Goal: Information Seeking & Learning: Understand process/instructions

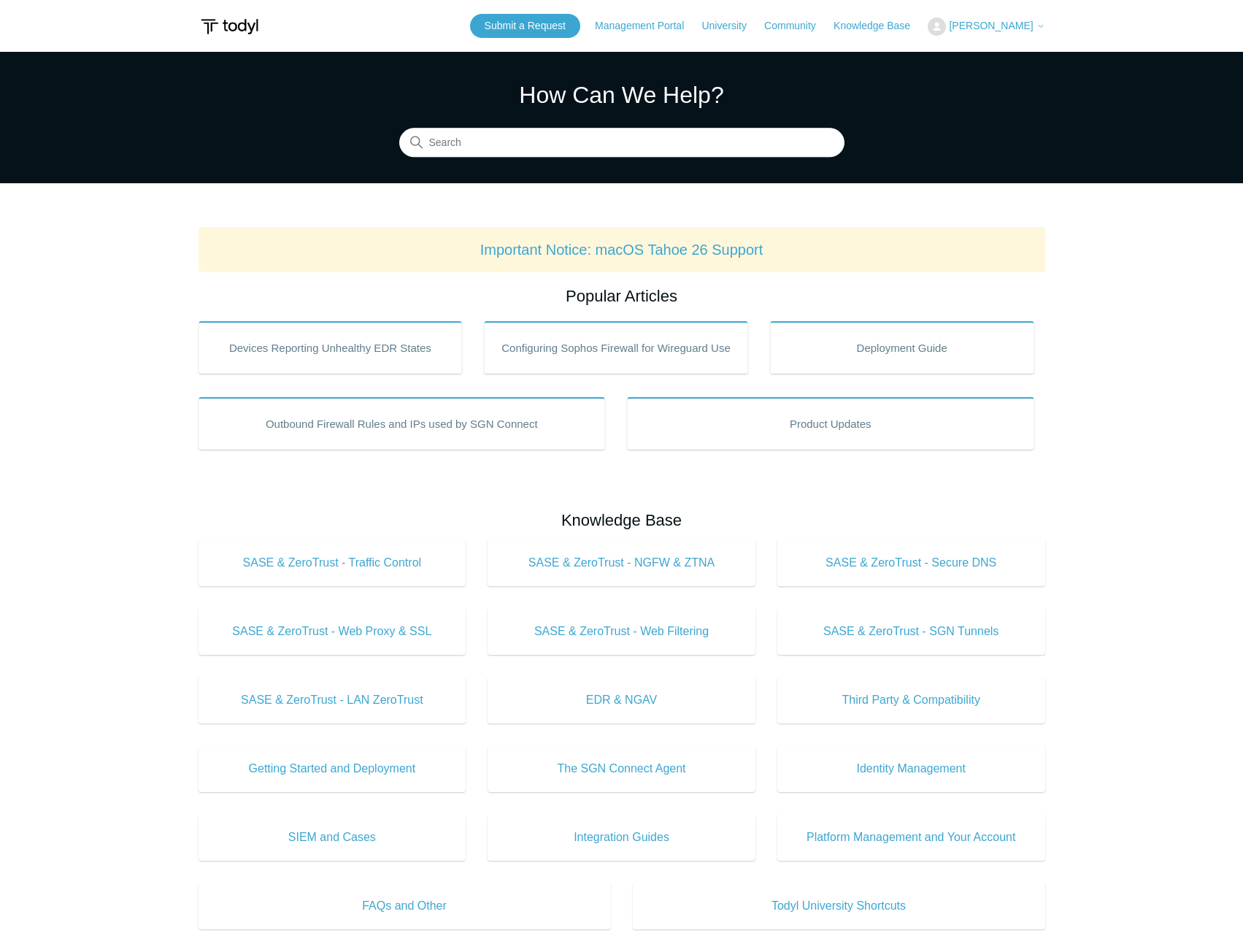
click at [121, 602] on main "Todyl Support Center How Can We Help? Search Important Notice: macOS Tahoe 26 S…" at bounding box center [621, 683] width 1243 height 1264
click at [128, 276] on main "Todyl Support Center How Can We Help? Search Important Notice: macOS Tahoe 26 S…" at bounding box center [621, 683] width 1243 height 1264
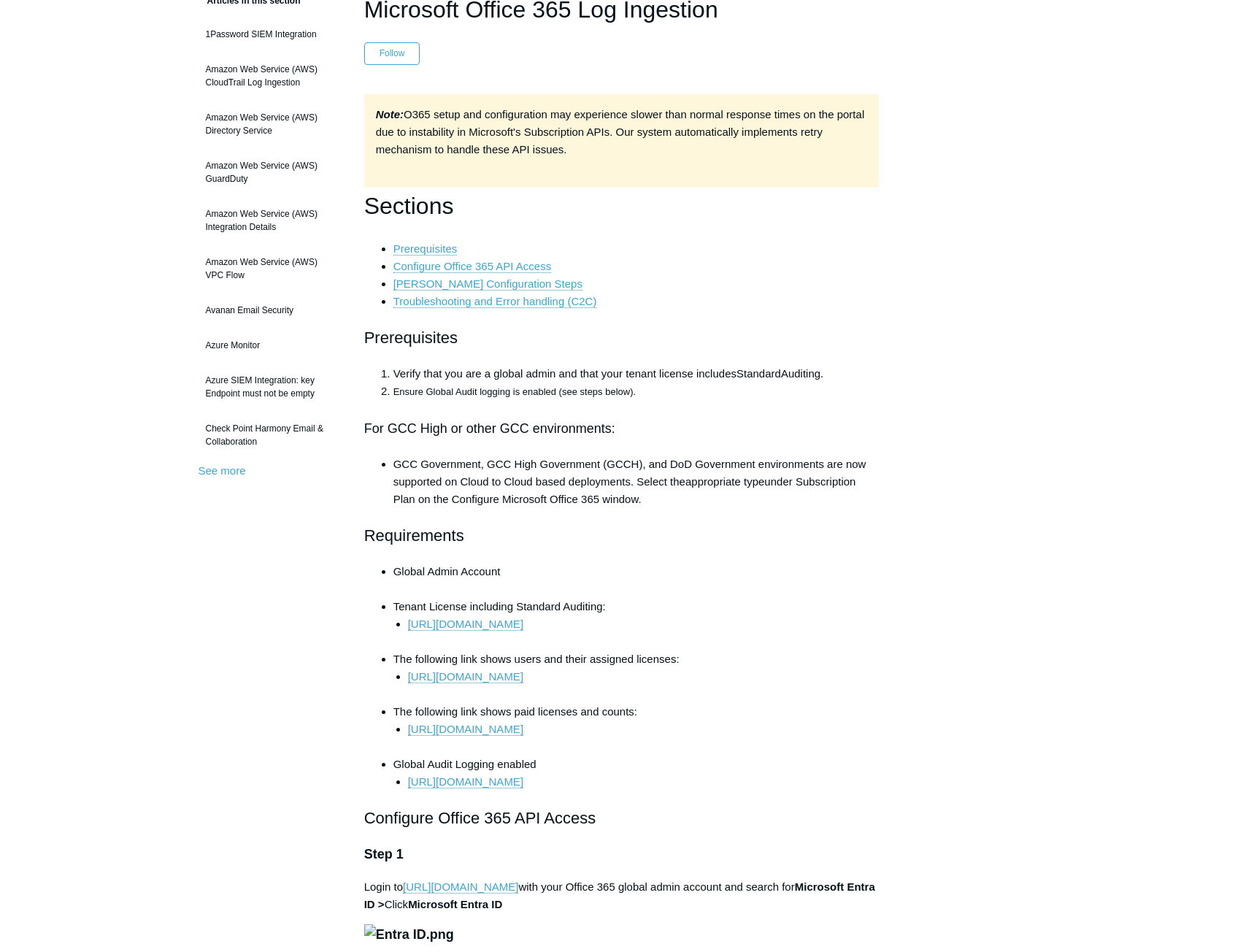
scroll to position [146, 0]
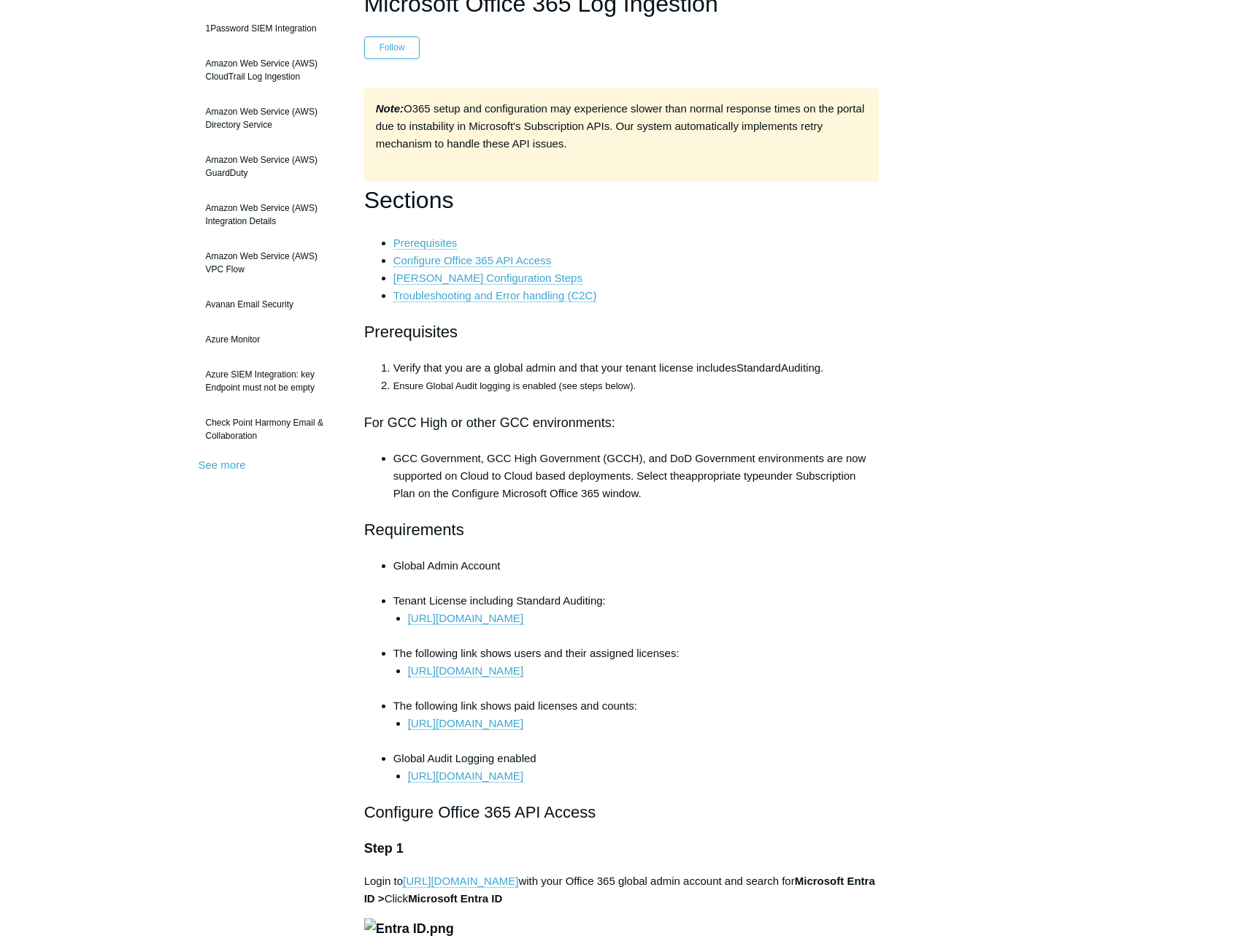
click at [437, 366] on span "Verify that you are a global admin and that your tenant license includes" at bounding box center [564, 367] width 343 height 13
click at [451, 379] on li "Ensure Global Audit logging is enabled (see steps below)." at bounding box center [636, 385] width 486 height 17
click at [451, 378] on li "Ensure Global Audit logging is enabled (see steps below)." at bounding box center [636, 385] width 486 height 17
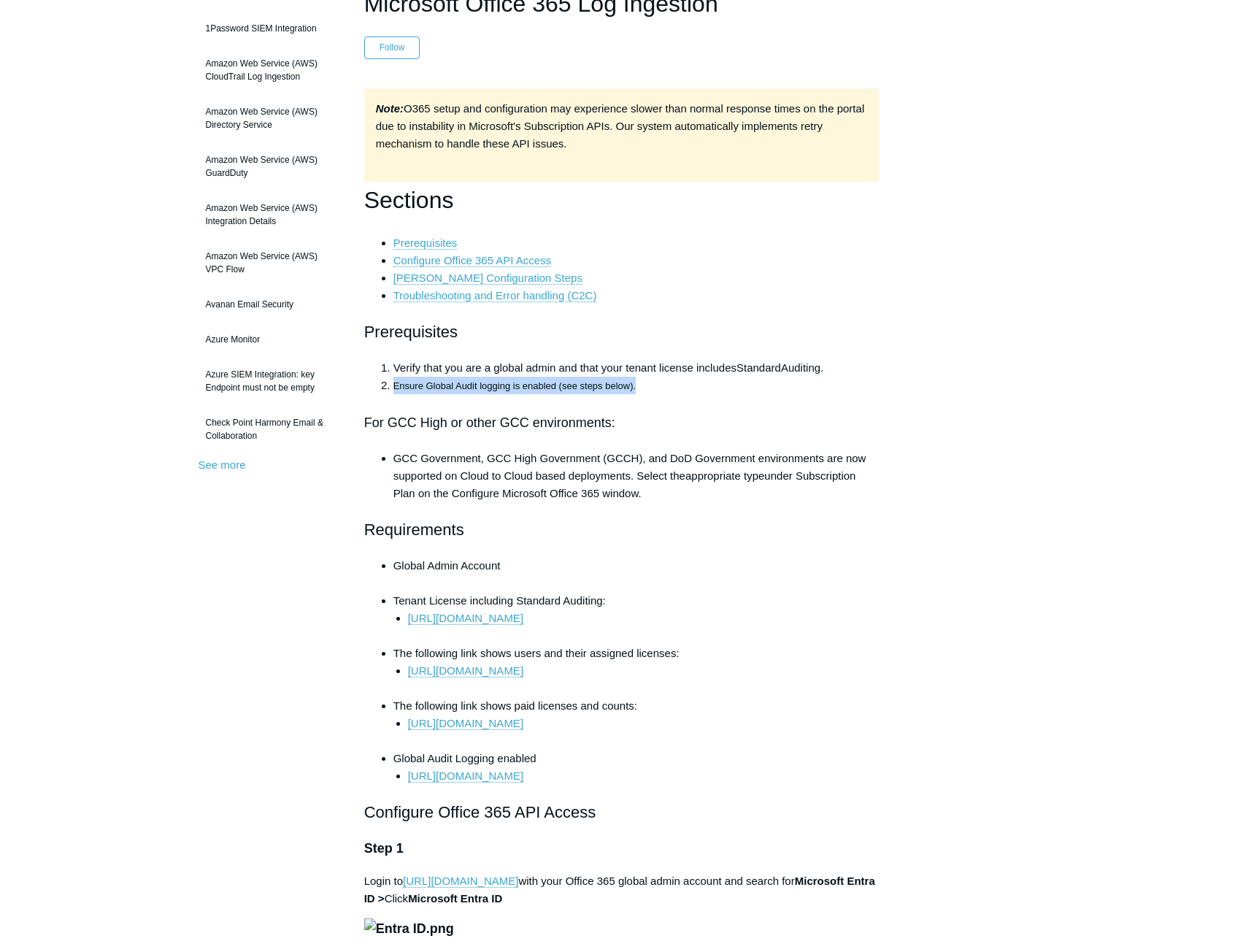
click at [451, 379] on li "Ensure Global Audit logging is enabled (see steps below)." at bounding box center [636, 385] width 486 height 17
click at [601, 391] on span "Ensure Global Audit logging is enabled (see steps below)." at bounding box center [514, 386] width 242 height 11
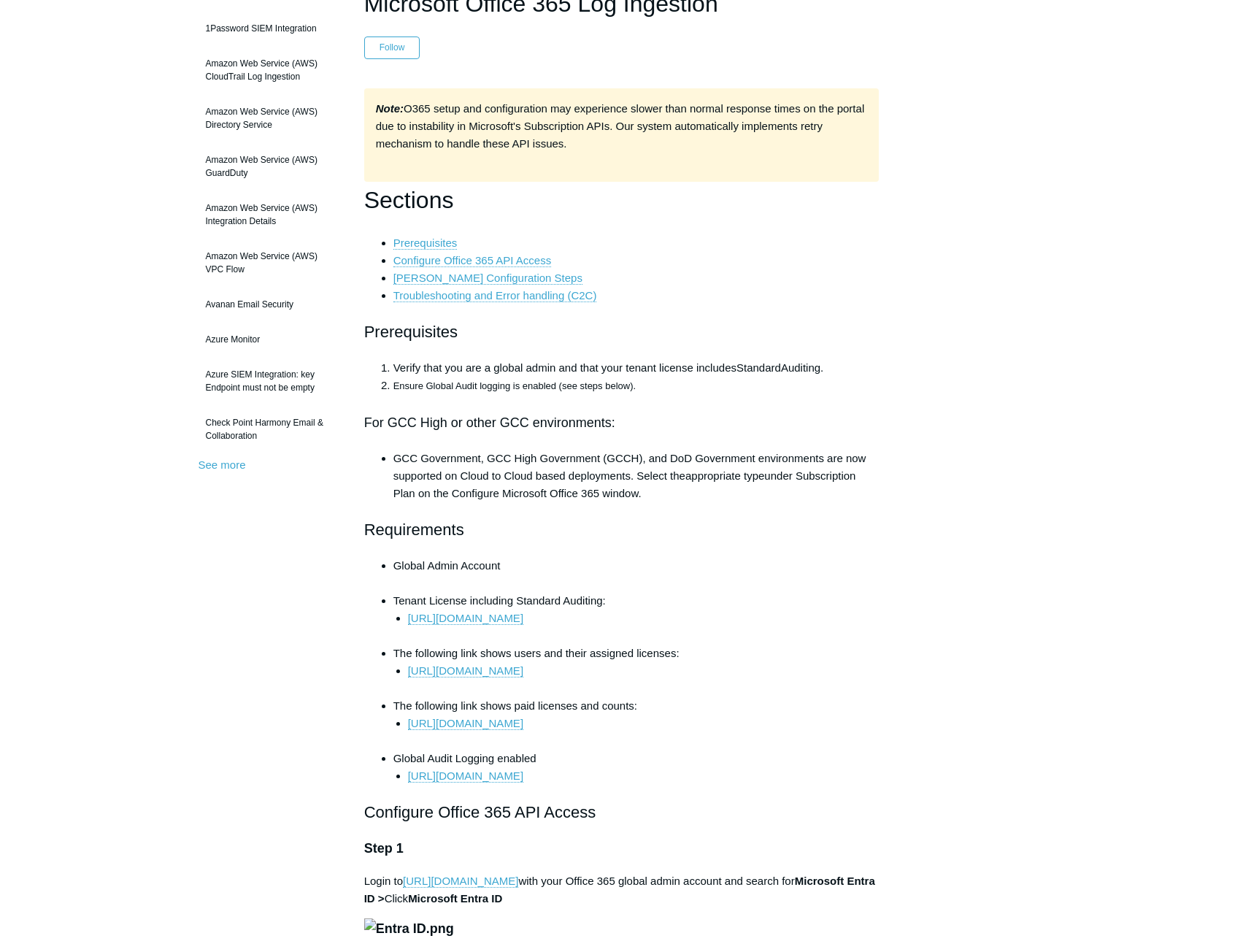
click at [439, 429] on span "For GCC High or other GCC environments:" at bounding box center [490, 423] width 251 height 15
click at [430, 472] on span "GCC Government, GCC High Government (GCCH), and DoD Government environments are…" at bounding box center [629, 467] width 473 height 30
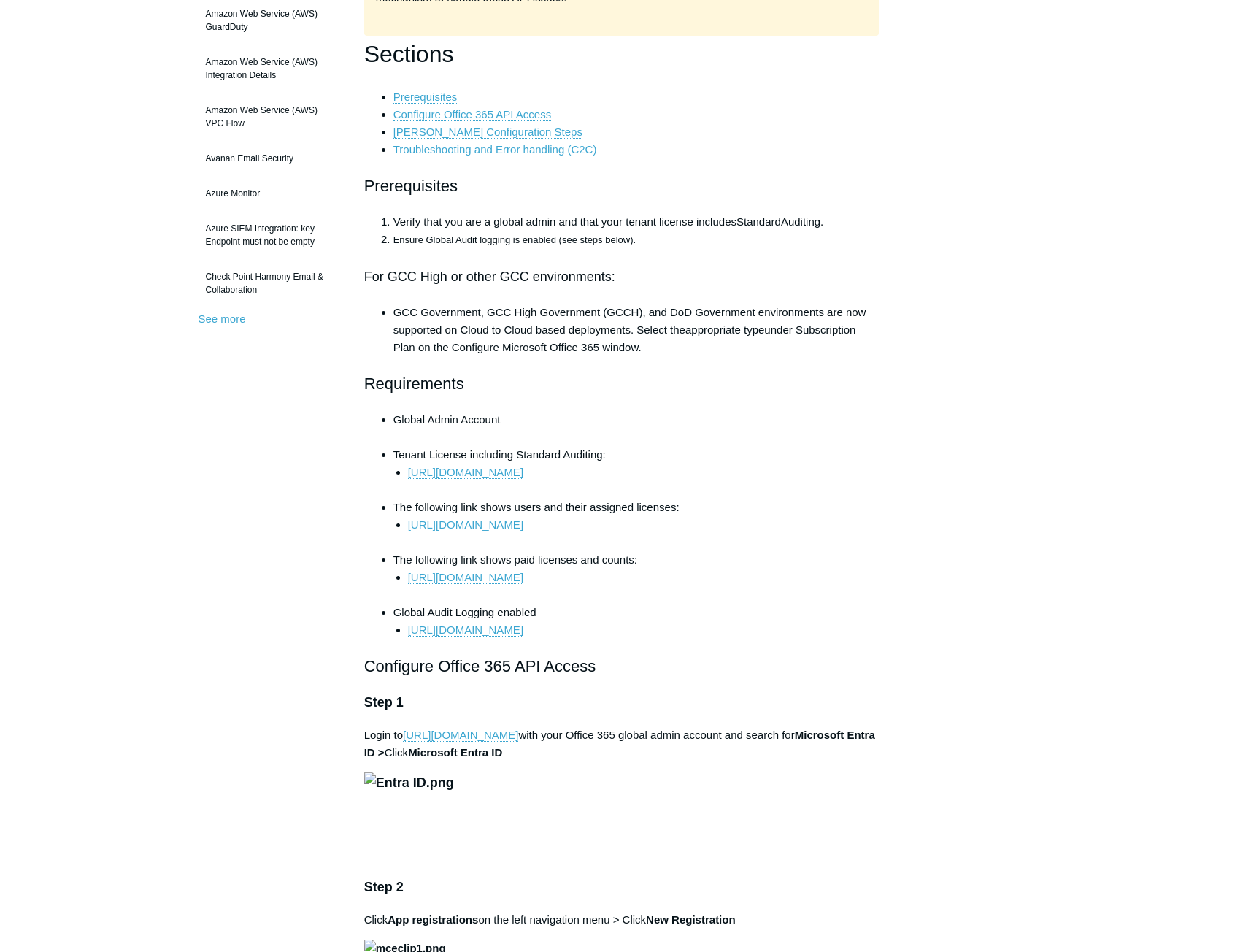
scroll to position [365, 0]
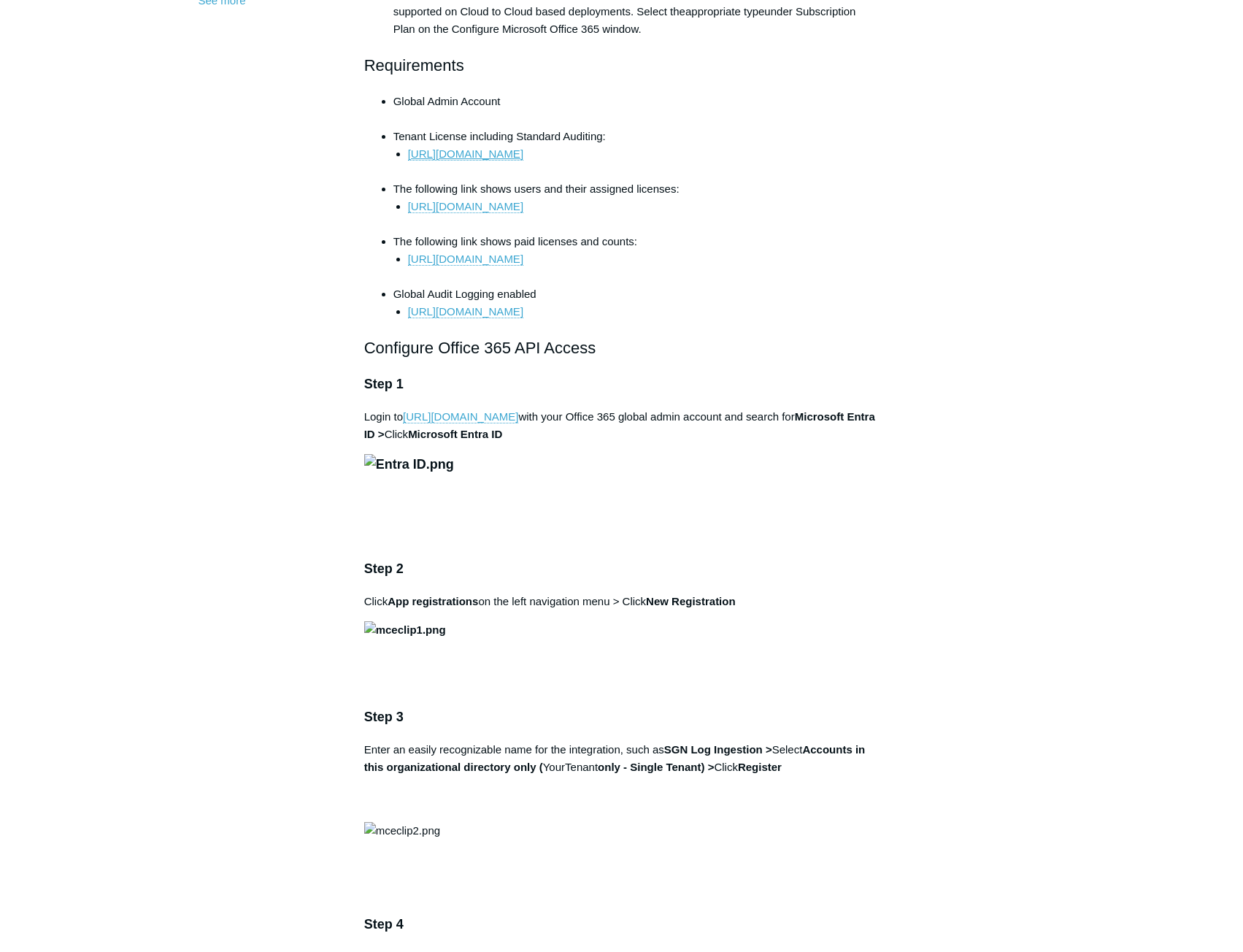
scroll to position [657, 0]
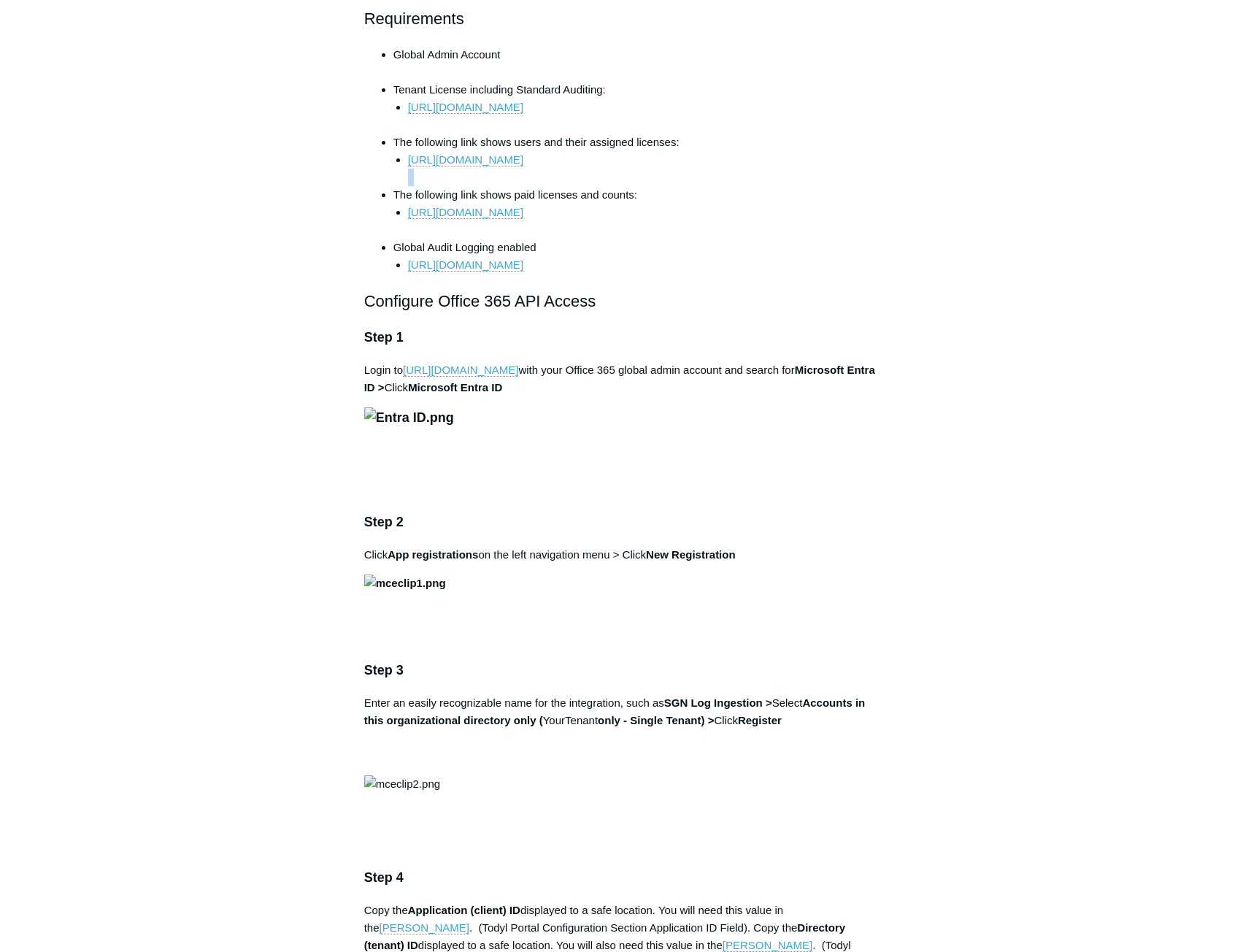
drag, startPoint x: 689, startPoint y: 203, endPoint x: 415, endPoint y: 183, distance: 274.7
click at [414, 182] on ul "Global Admin Account Tenant License including Standard Auditing: https://learn.…" at bounding box center [629, 160] width 501 height 228
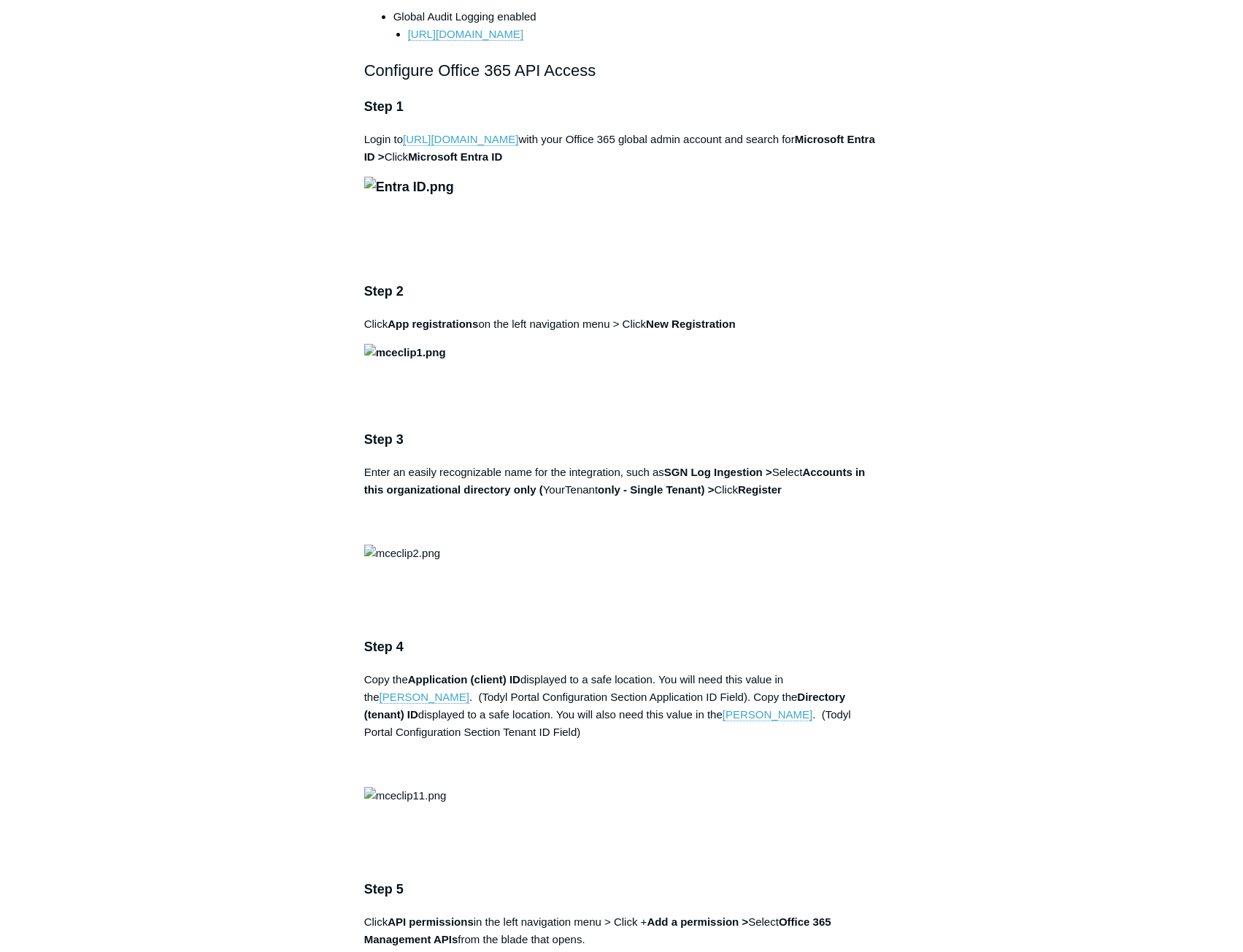
scroll to position [1021, 0]
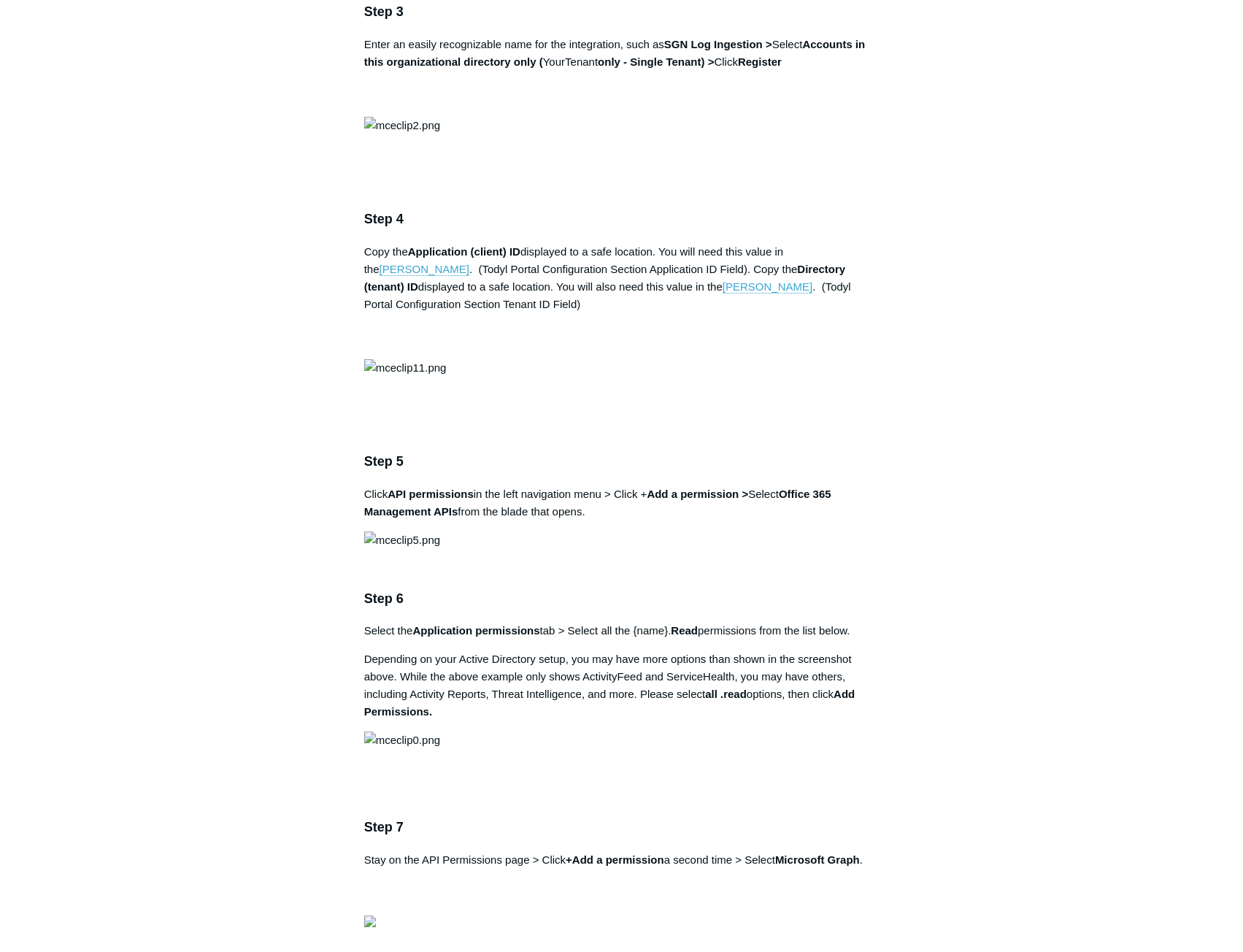
scroll to position [1387, 0]
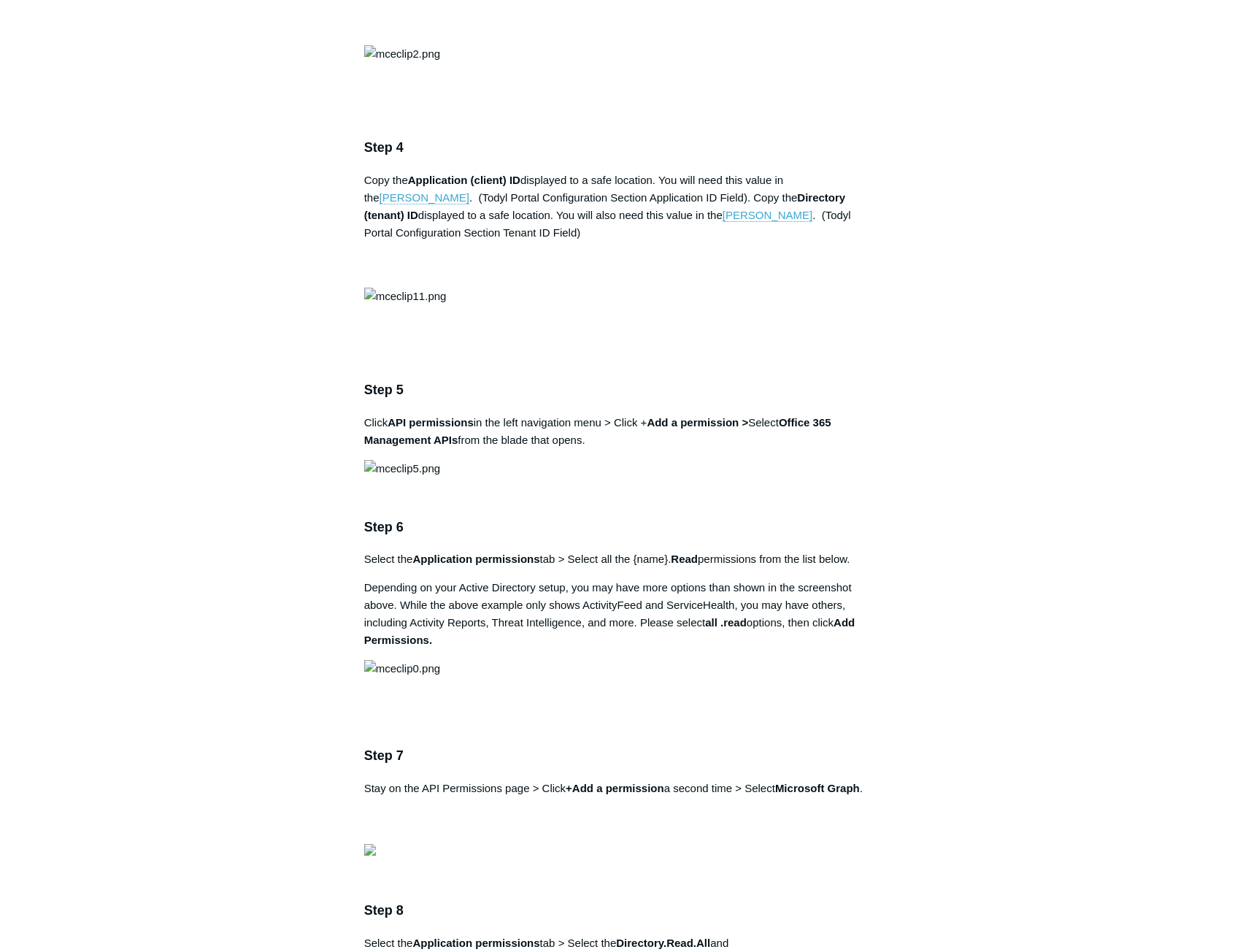
drag, startPoint x: 670, startPoint y: 504, endPoint x: 765, endPoint y: 498, distance: 95.2
copy strong "SGN Log Ingestion"
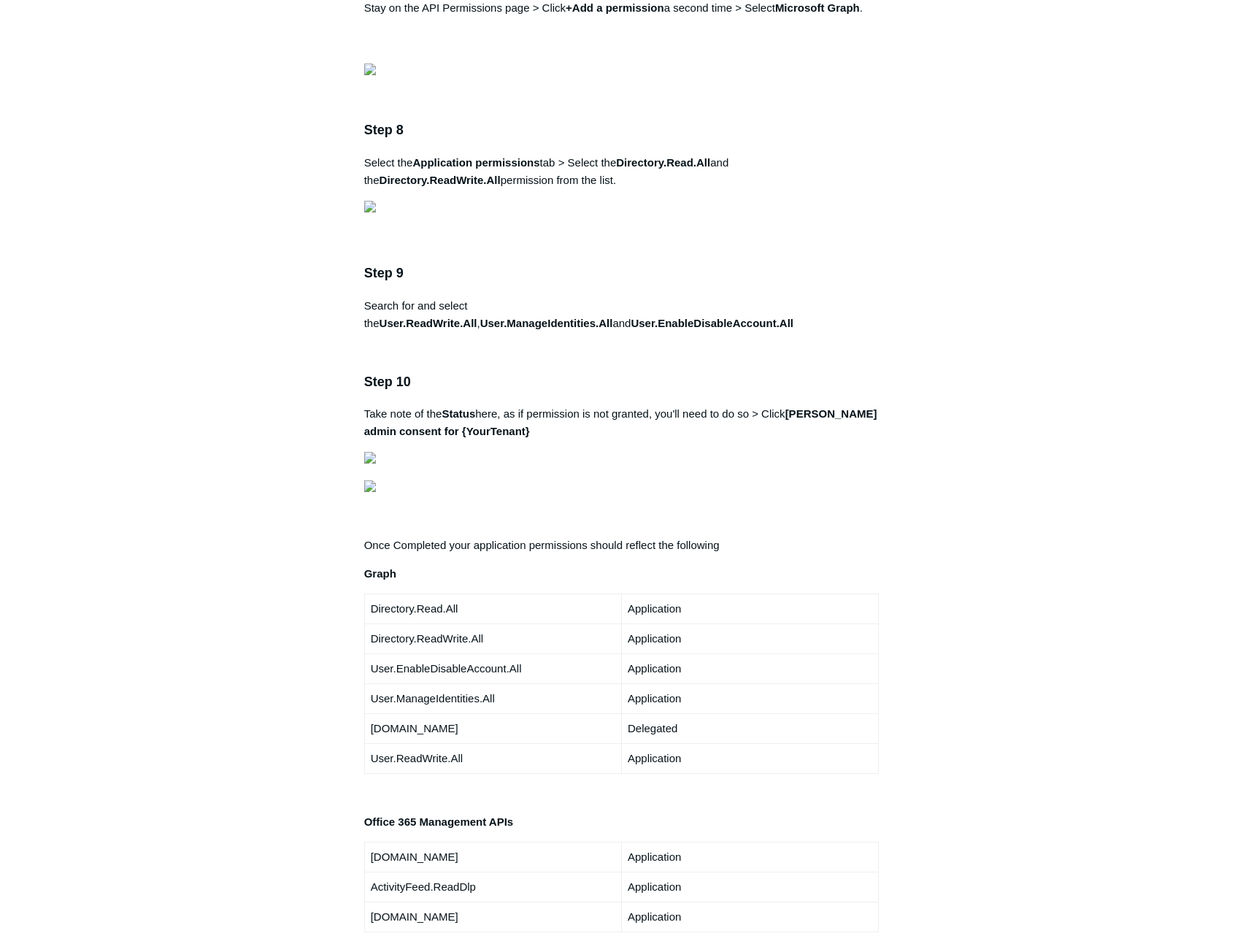
scroll to position [2189, 0]
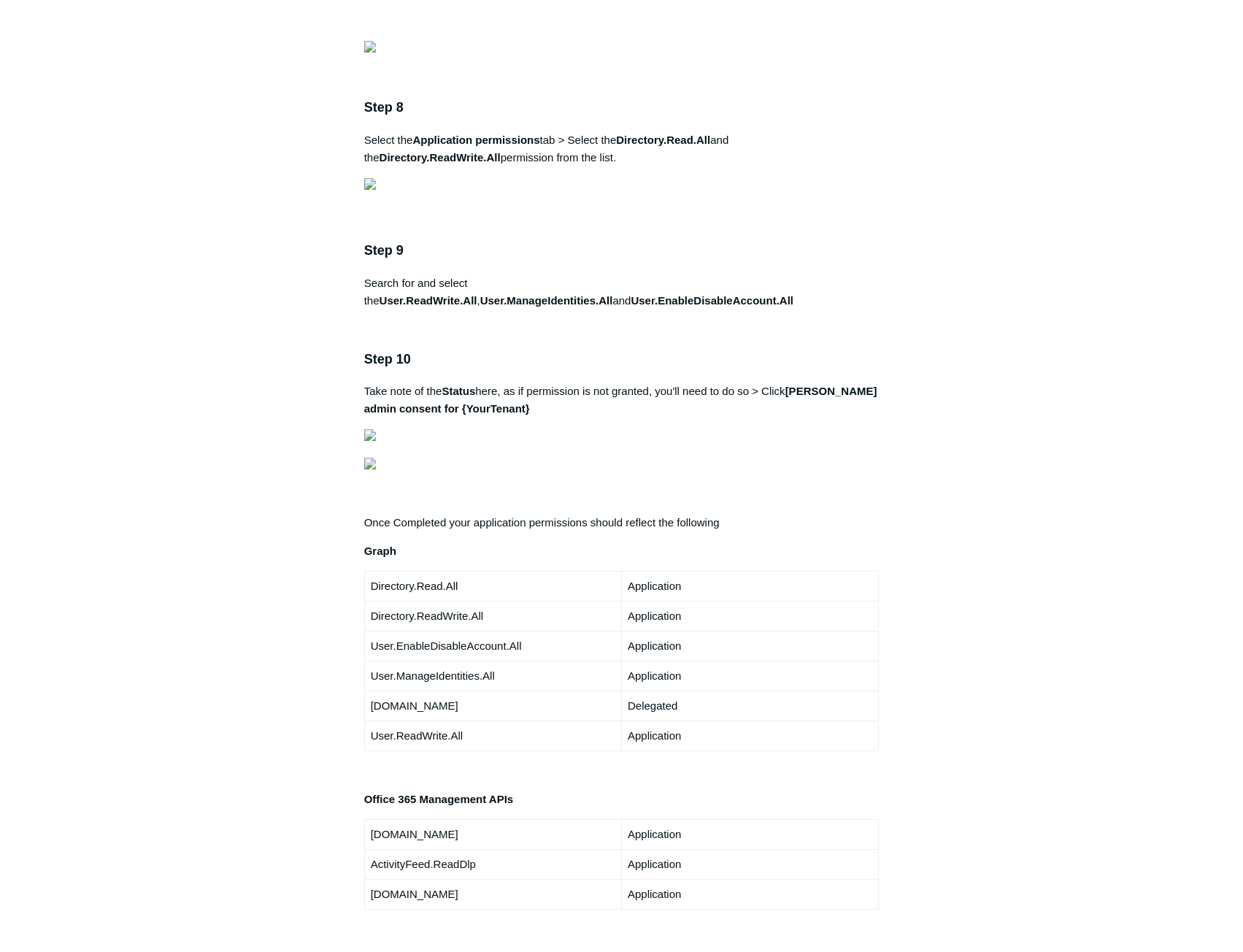
click at [1041, 613] on div "Articles in this section 1Password SIEM Integration Amazon Web Service (AWS) Cl…" at bounding box center [622, 480] width 847 height 5076
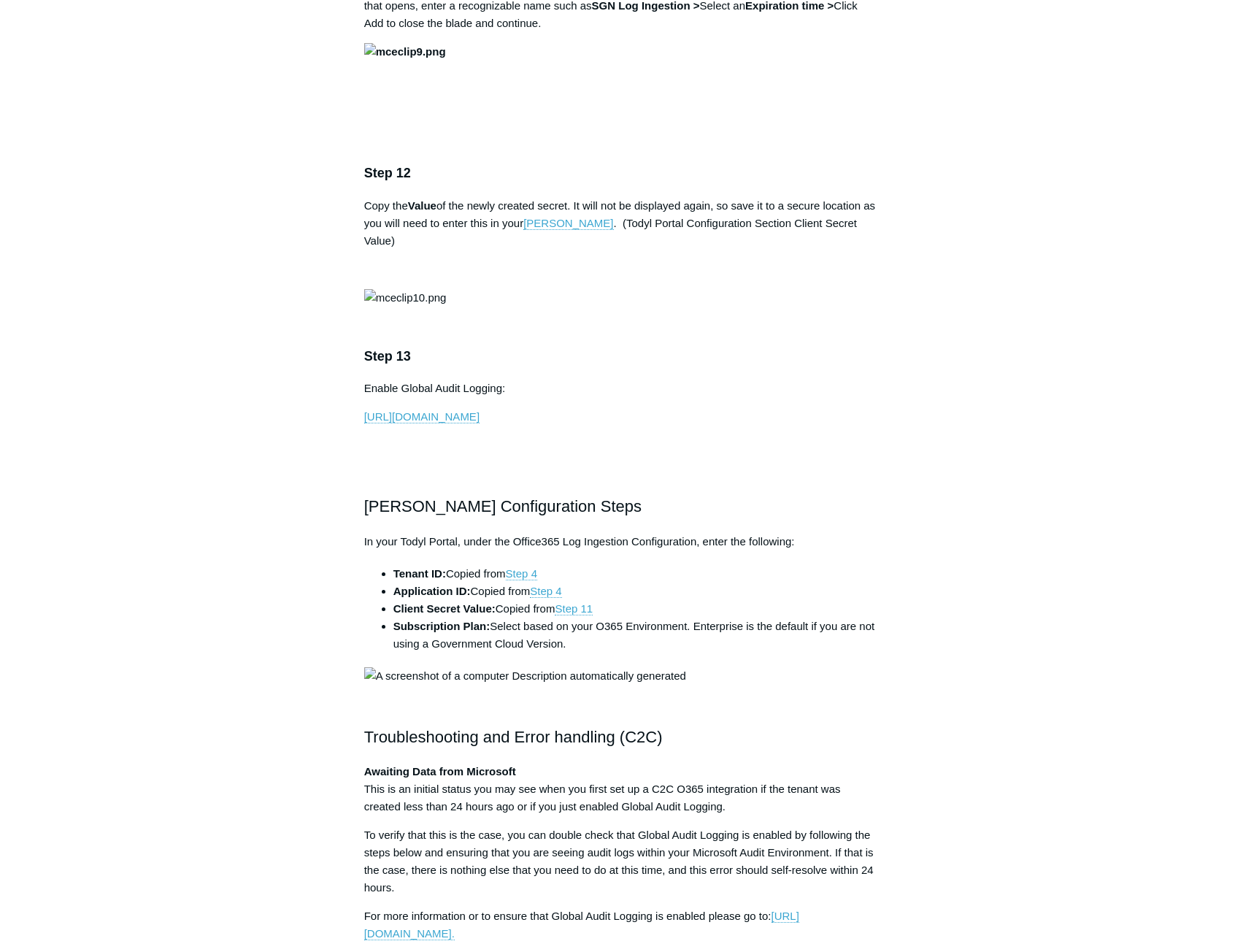
scroll to position [3284, 0]
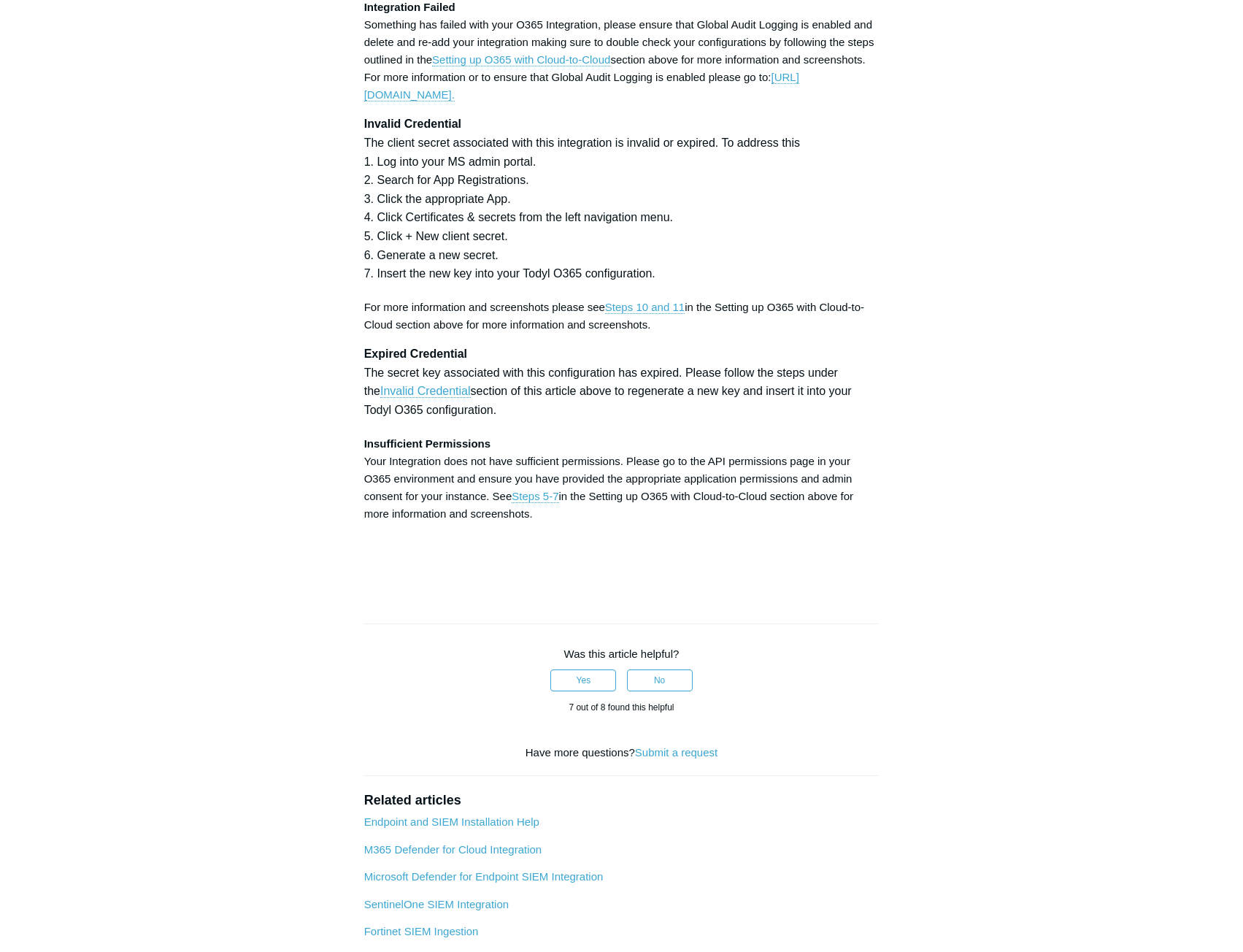
scroll to position [4306, 0]
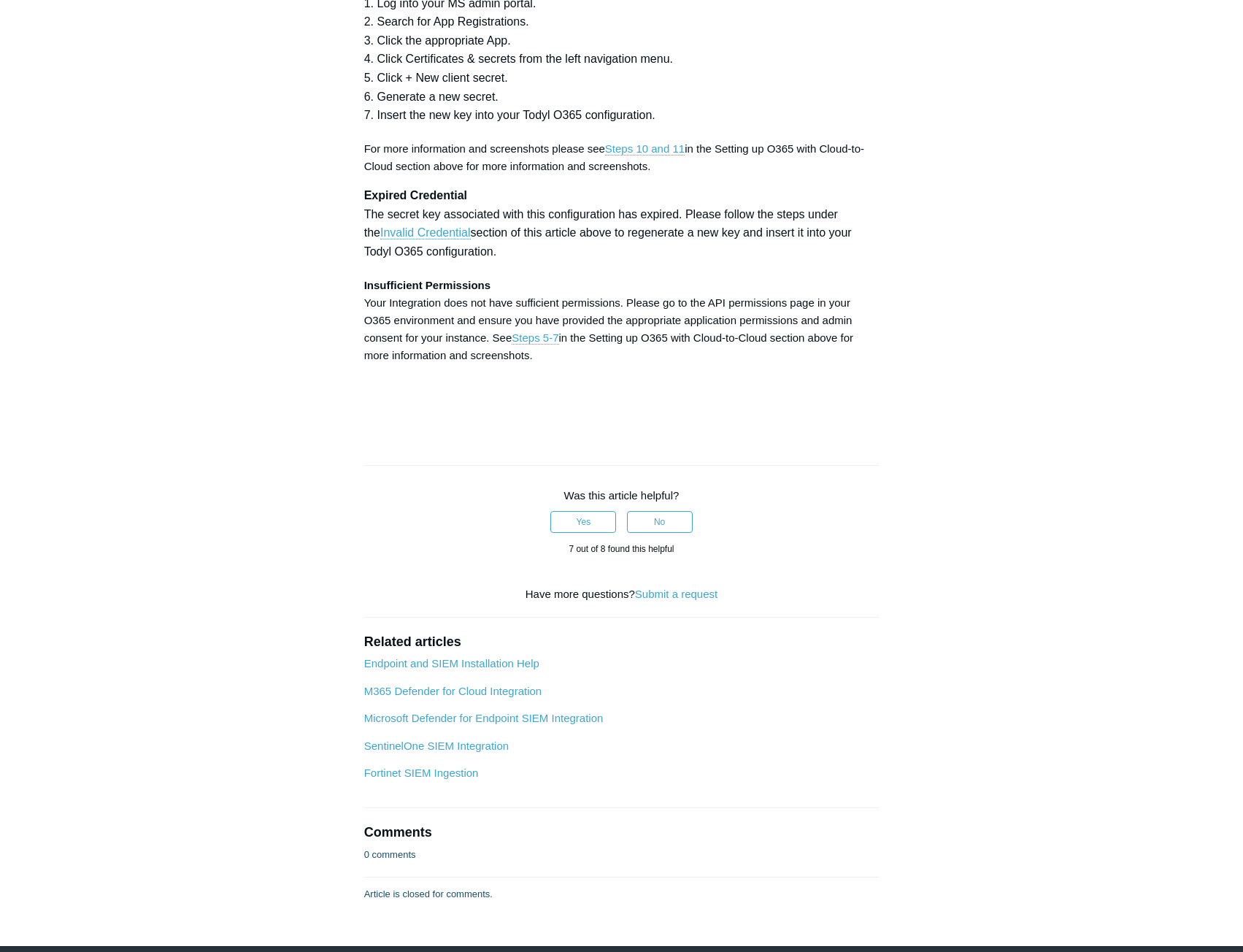
drag, startPoint x: 626, startPoint y: 422, endPoint x: 721, endPoint y: 429, distance: 95.3
copy strong "Directory.Read.All"
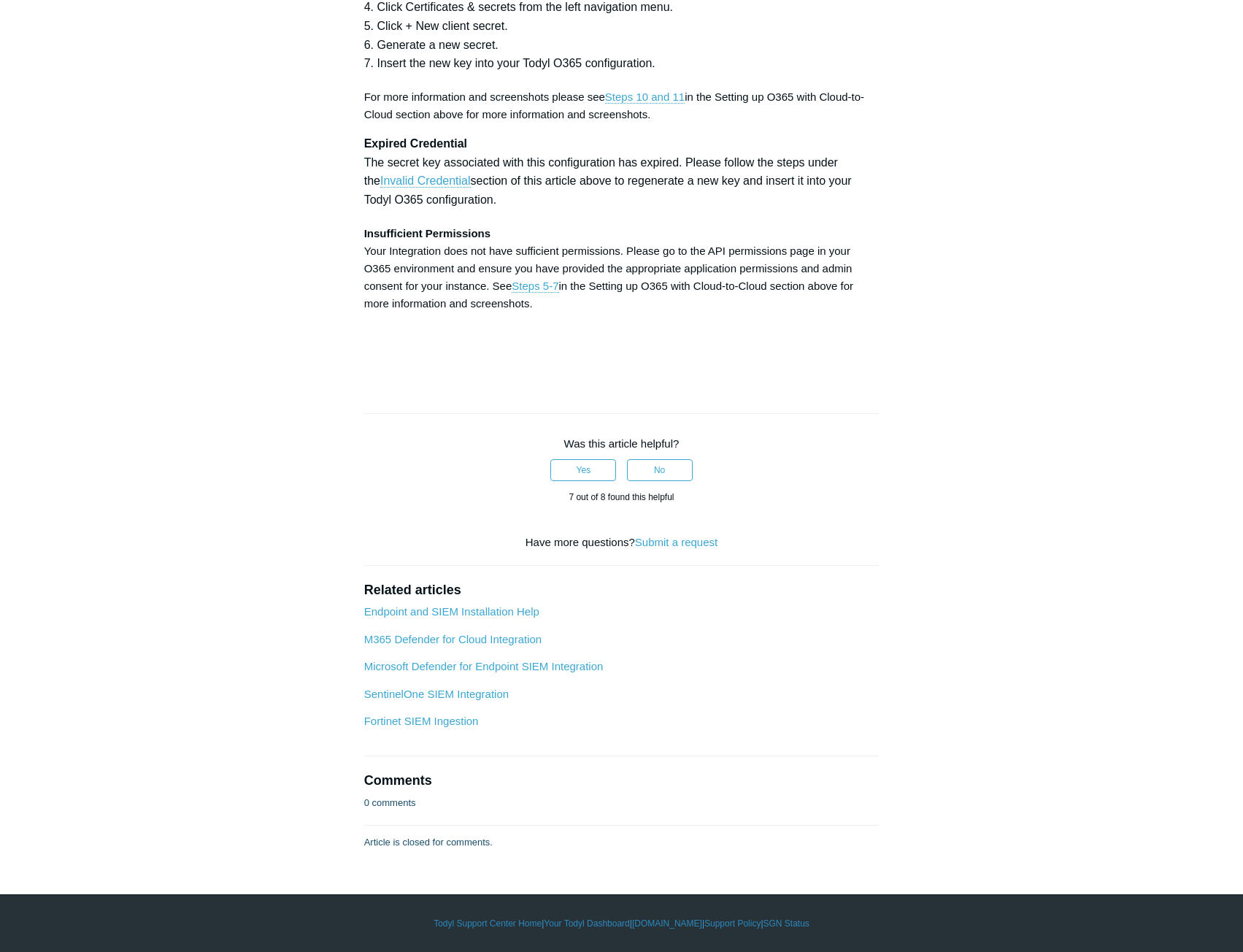
scroll to position [4451, 0]
copy strong "User"
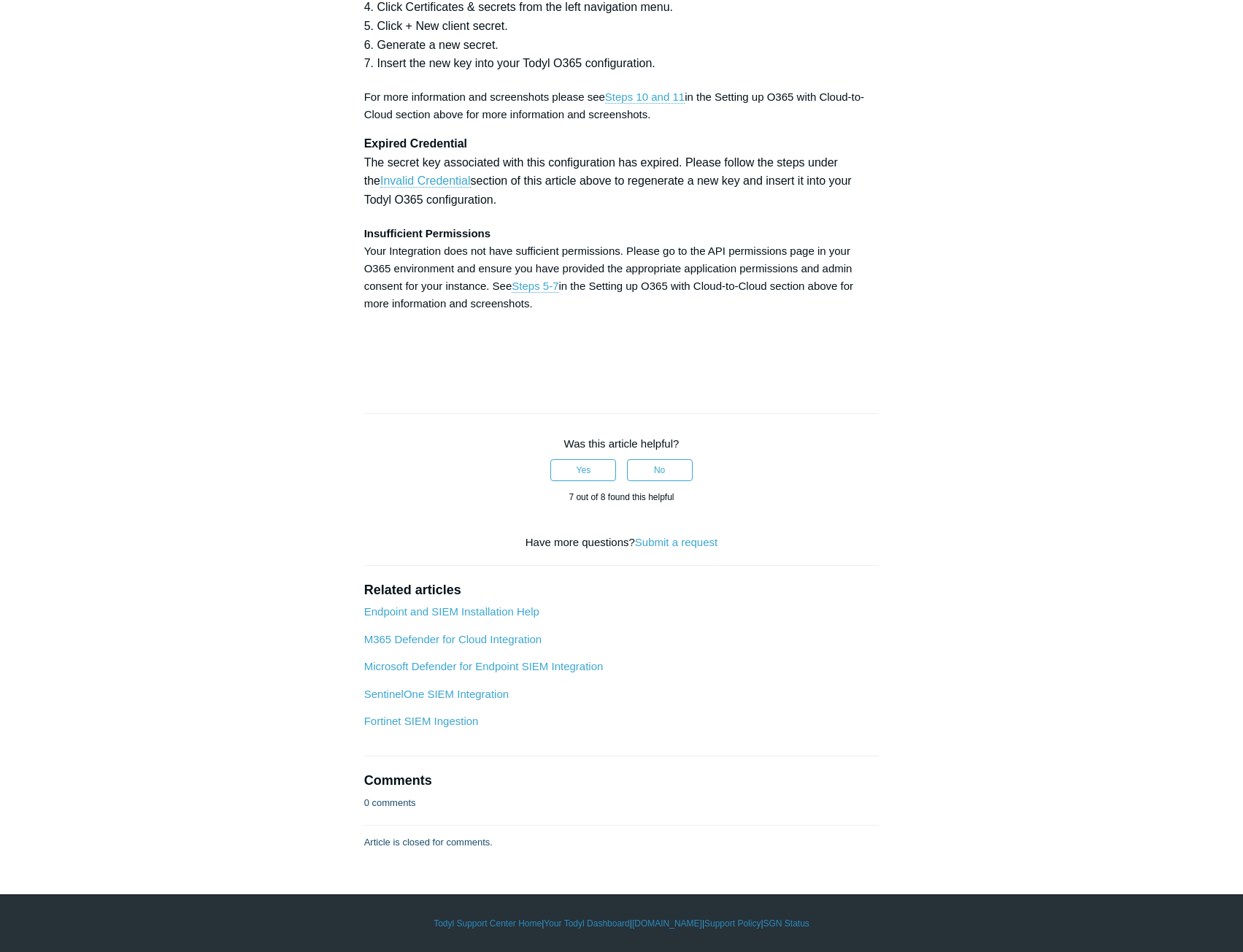
drag, startPoint x: 491, startPoint y: 686, endPoint x: 587, endPoint y: 690, distance: 96.1
copy strong "User.ReadWrite.All"
drag, startPoint x: 594, startPoint y: 686, endPoint x: 726, endPoint y: 672, distance: 132.7
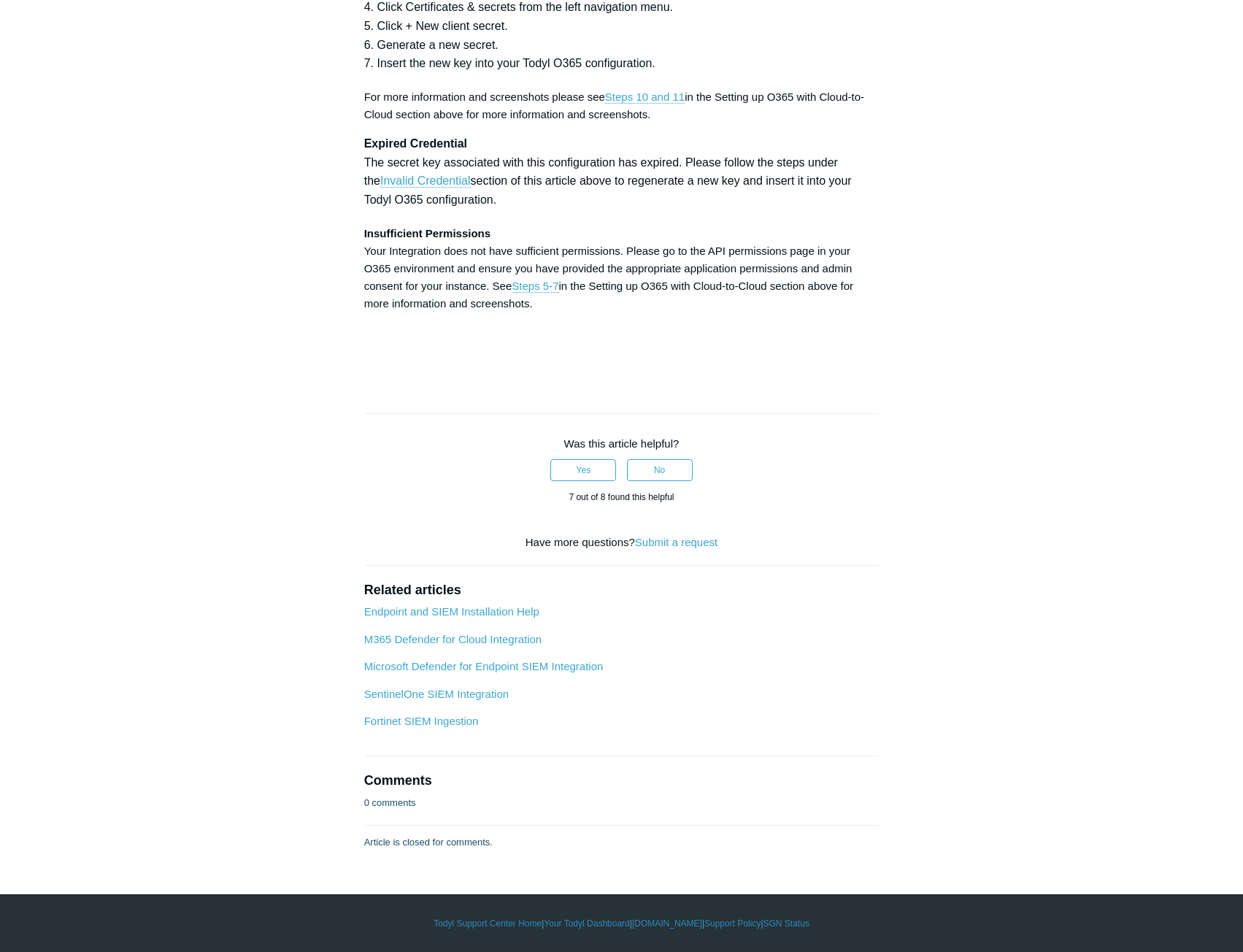
copy strong "User.ManageIdentities.Al"
drag, startPoint x: 730, startPoint y: 684, endPoint x: 596, endPoint y: 696, distance: 134.5
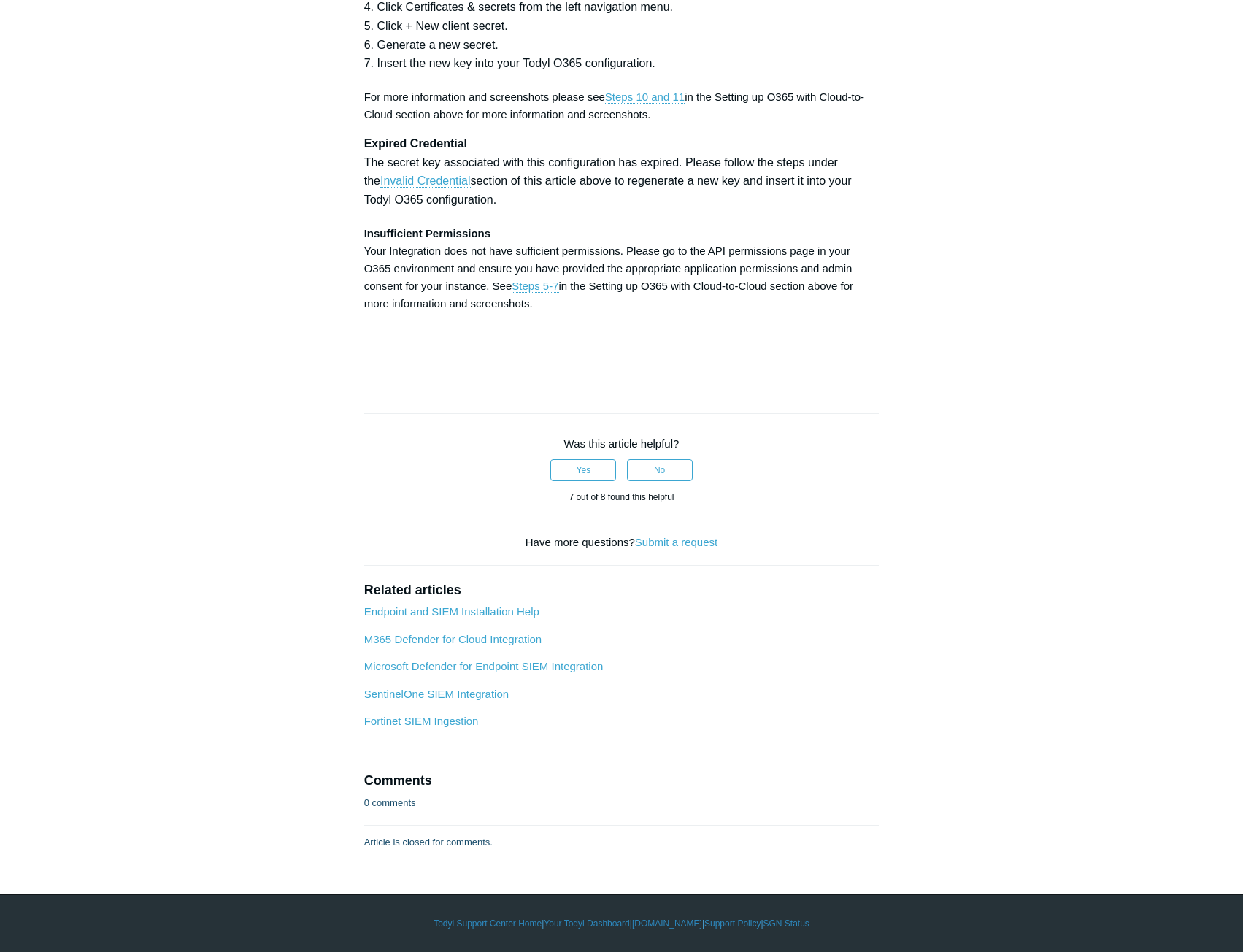
copy strong "User.ManageIdentities.All"
drag, startPoint x: 366, startPoint y: 704, endPoint x: 526, endPoint y: 710, distance: 160.1
copy strong "User.EnableDisableAccount.All"
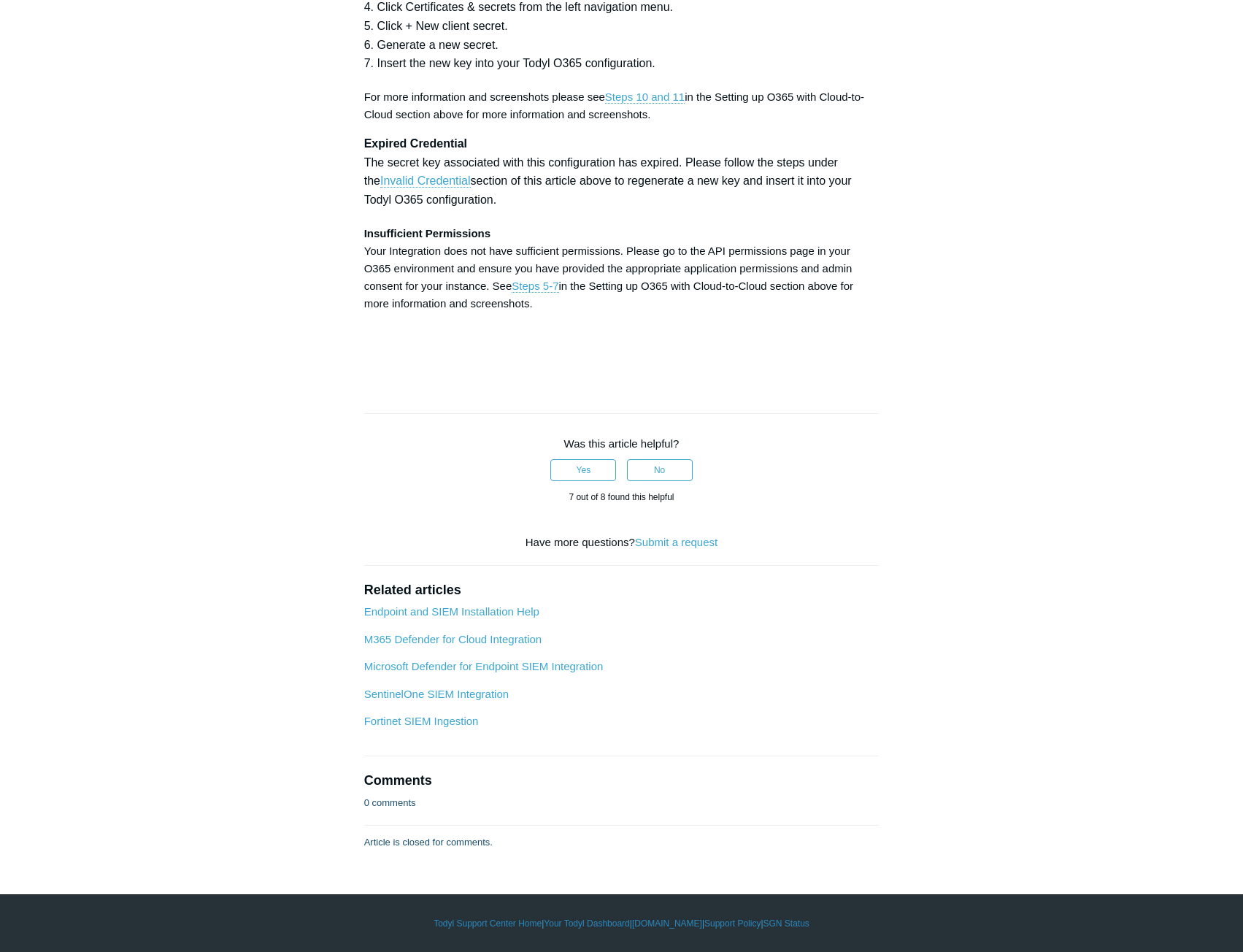
scroll to position [5619, 0]
drag, startPoint x: 596, startPoint y: 502, endPoint x: 693, endPoint y: 510, distance: 97.3
copy strong "SGN Log Ingestion"
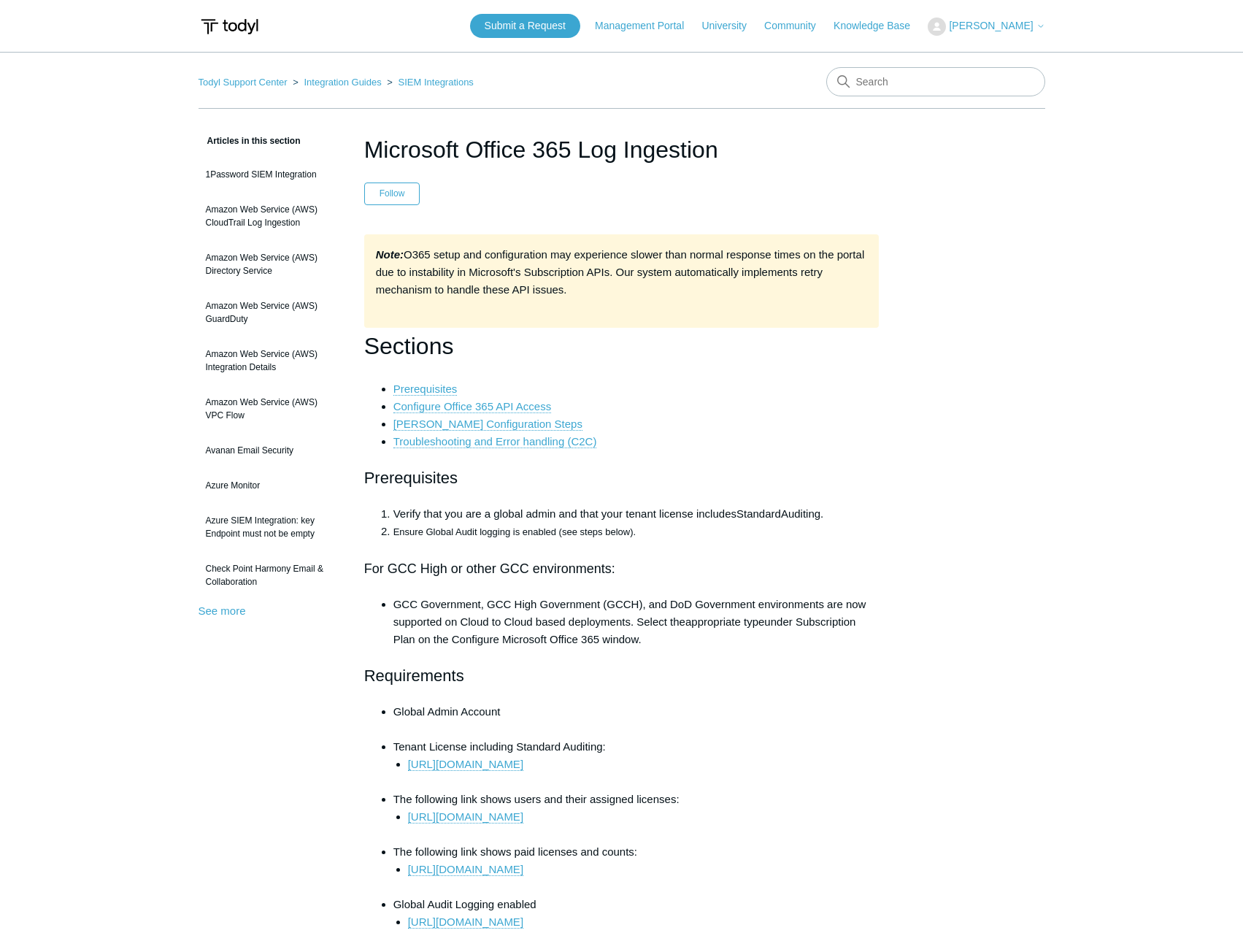
drag, startPoint x: 265, startPoint y: 625, endPoint x: 191, endPoint y: -64, distance: 693.0
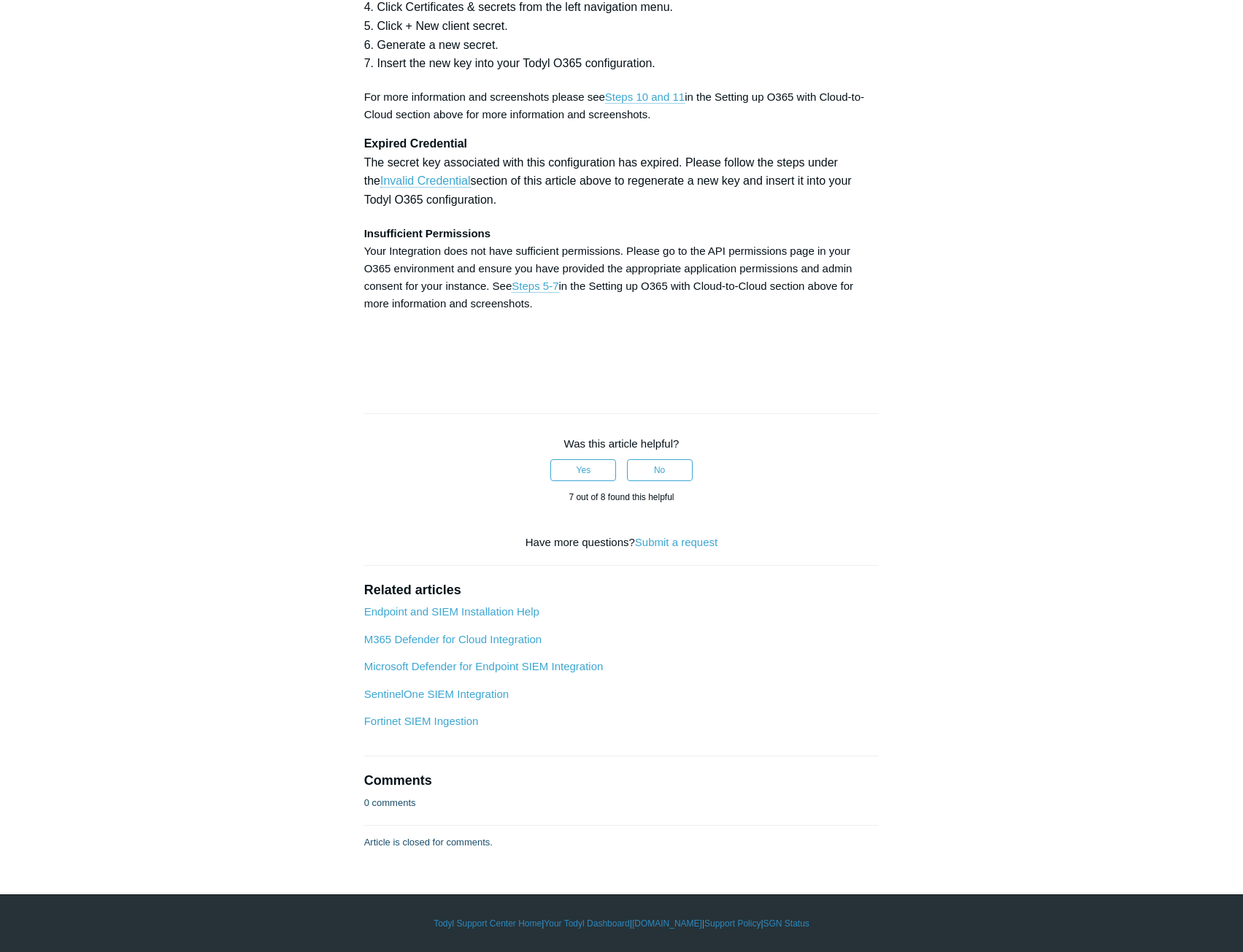
drag, startPoint x: 836, startPoint y: 865, endPoint x: 808, endPoint y: 887, distance: 35.6
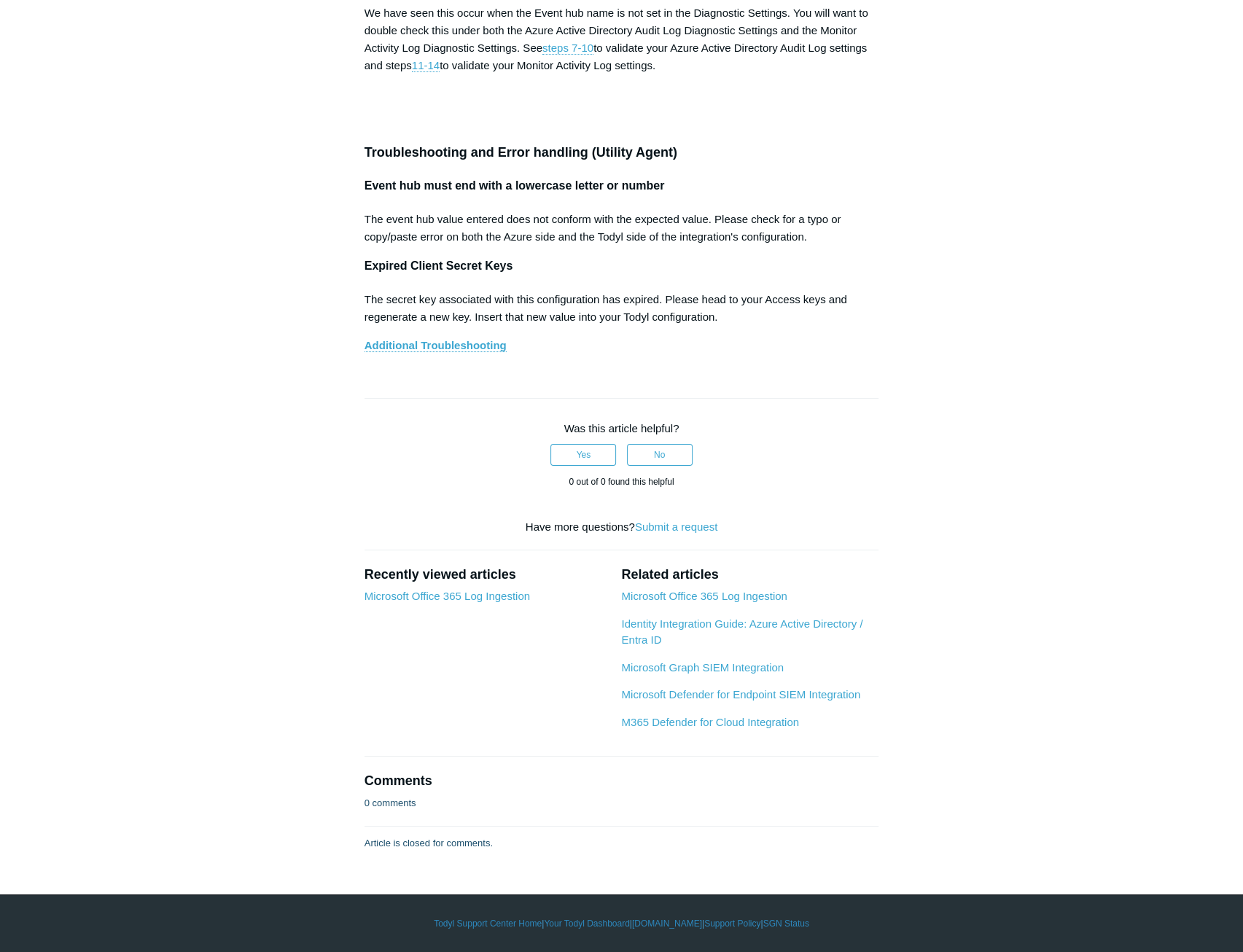
drag, startPoint x: 998, startPoint y: 173, endPoint x: 1052, endPoint y: 671, distance: 500.9
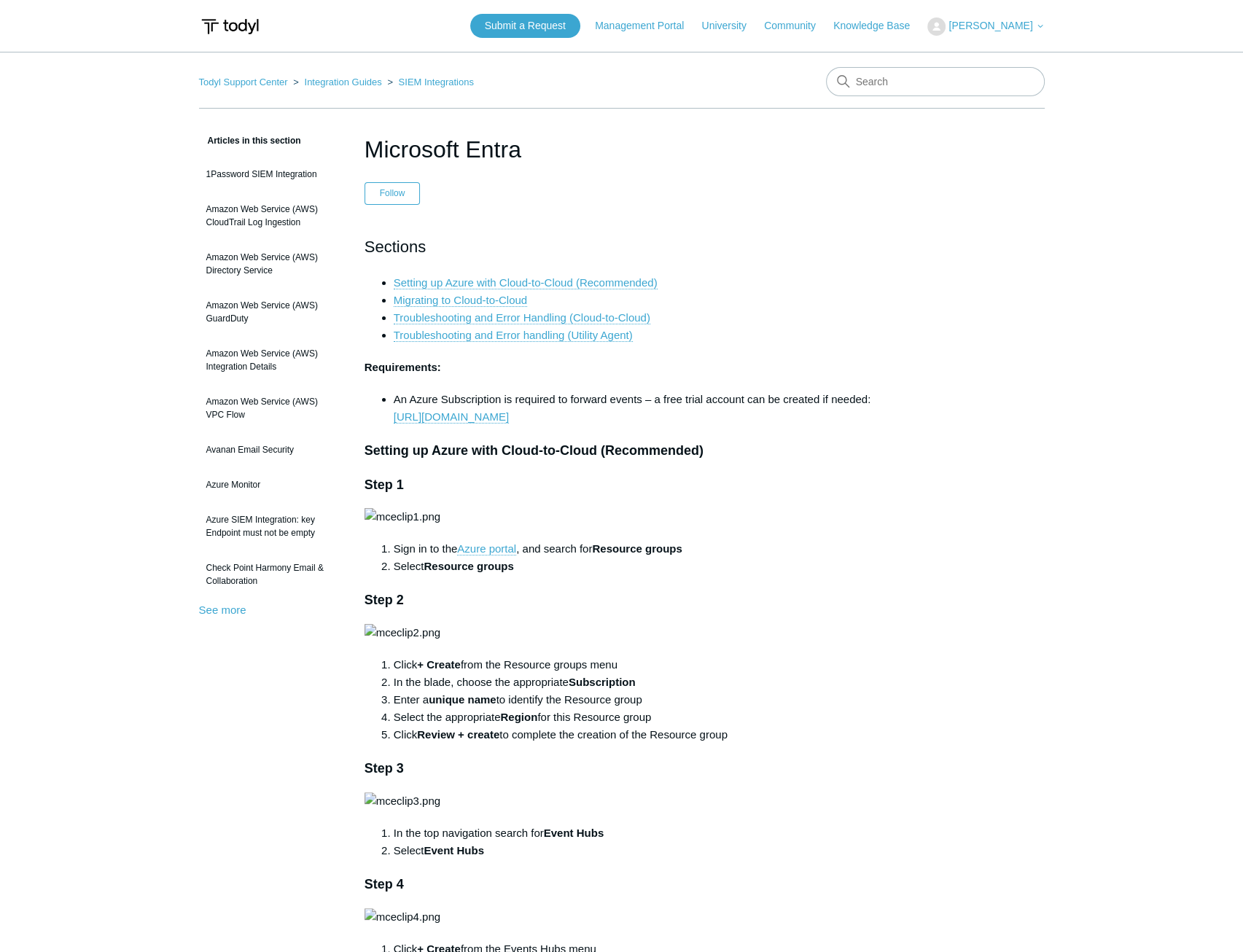
drag, startPoint x: 1038, startPoint y: 453, endPoint x: 921, endPoint y: -96, distance: 561.3
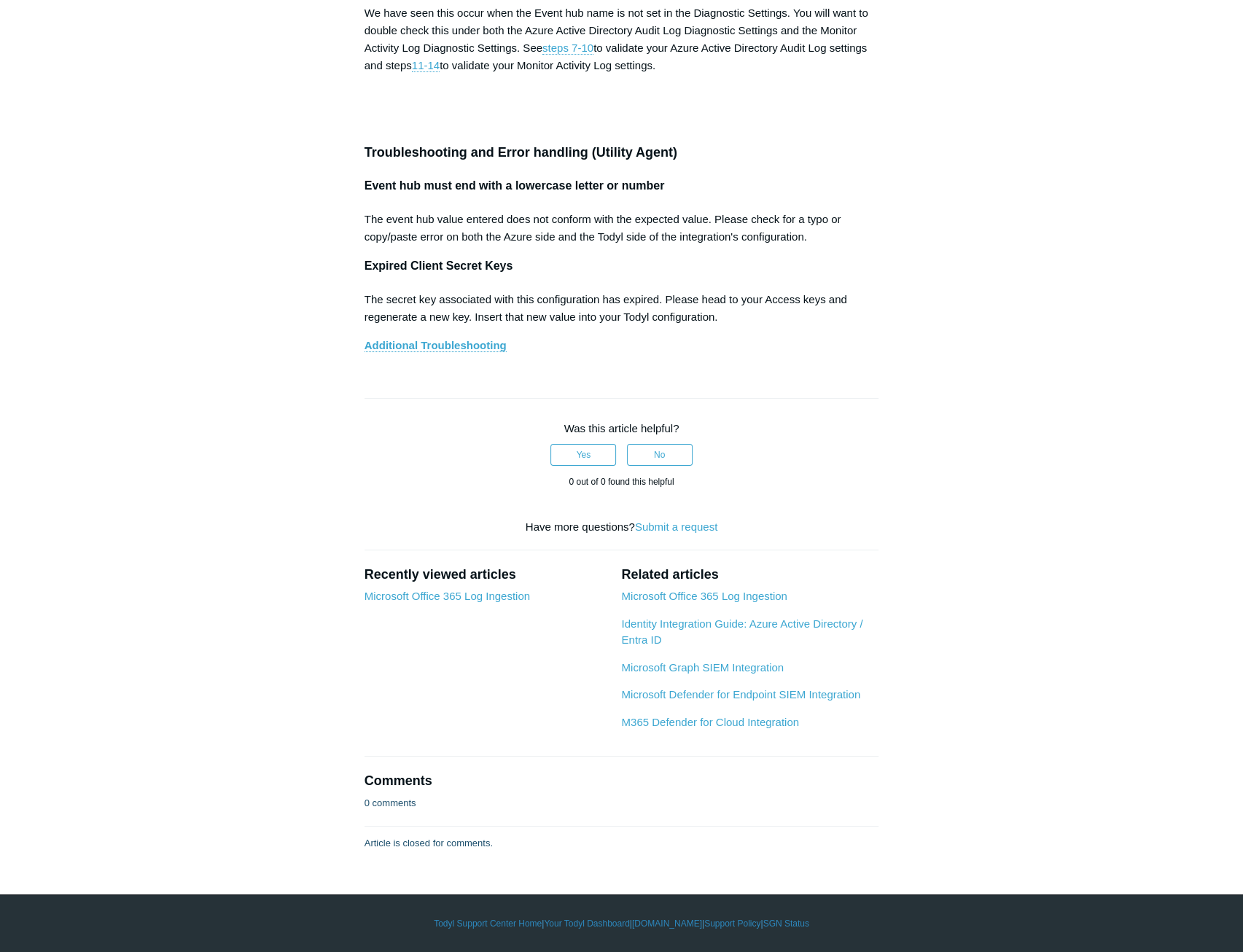
drag, startPoint x: 946, startPoint y: 126, endPoint x: 974, endPoint y: 544, distance: 418.9
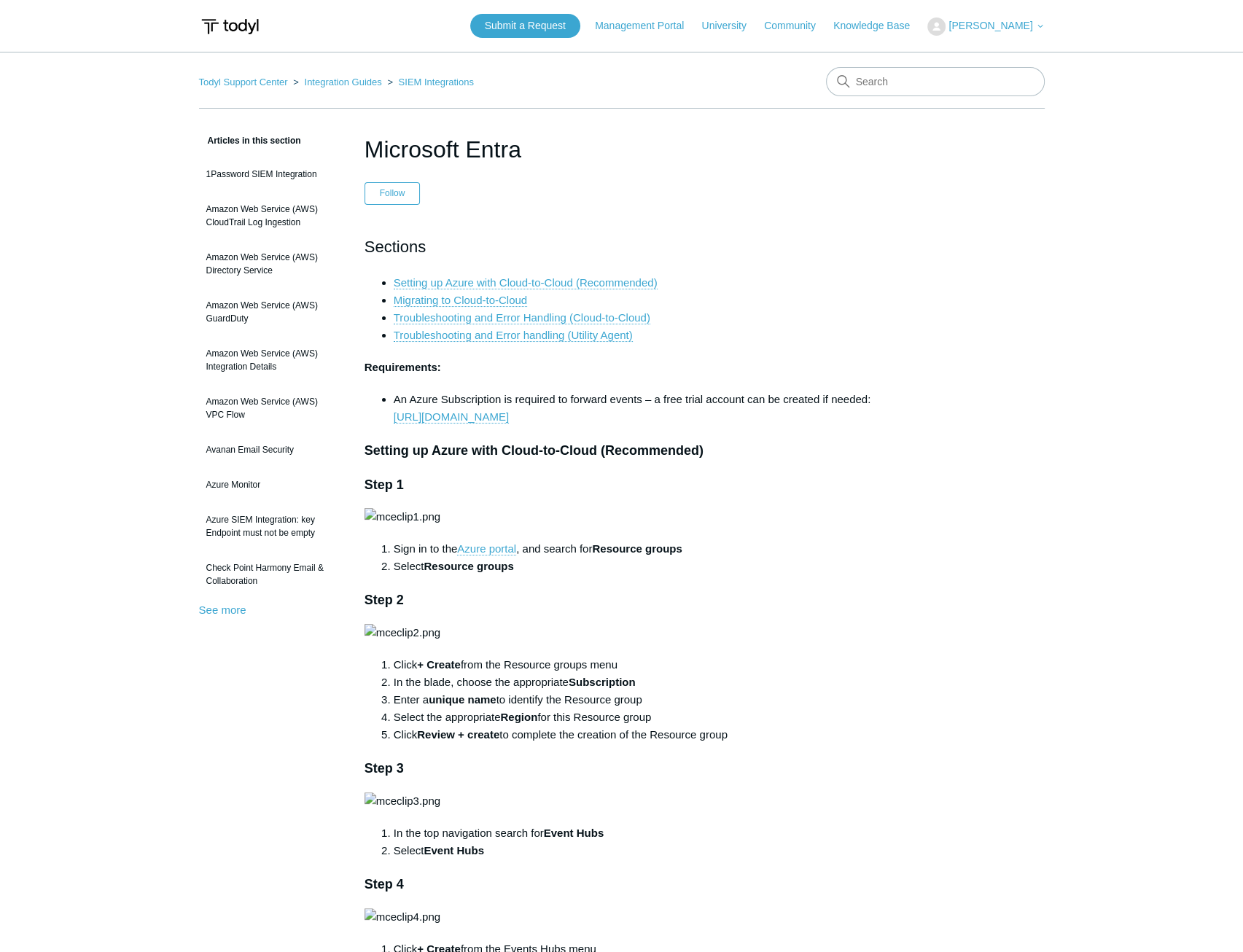
drag, startPoint x: 972, startPoint y: 570, endPoint x: 853, endPoint y: 74, distance: 510.1
click at [408, 397] on li "An Azure Subscription is required to forward events – a free trial account can …" at bounding box center [636, 408] width 485 height 35
click at [564, 391] on li "An Azure Subscription is required to forward events – a free trial account can …" at bounding box center [636, 408] width 485 height 35
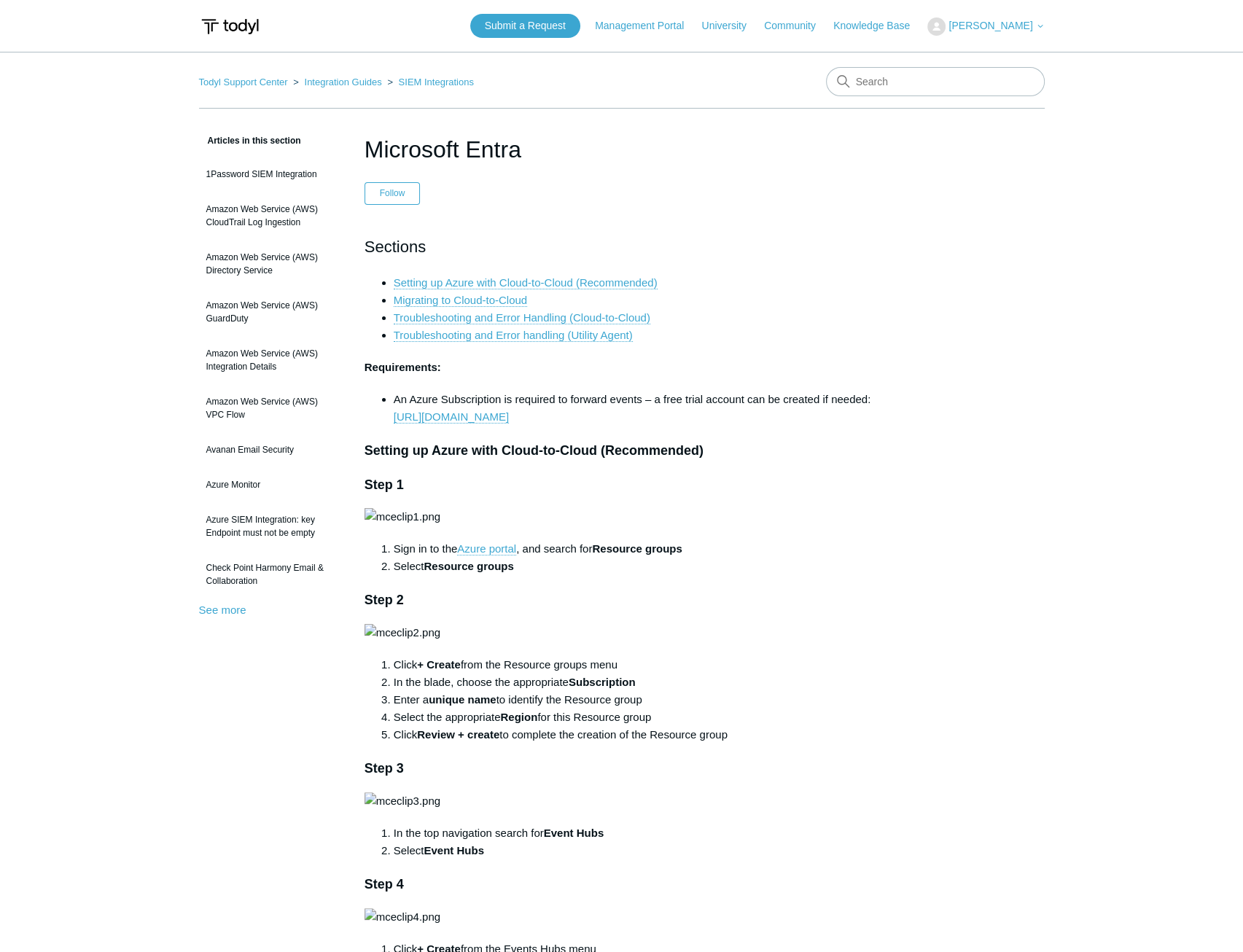
click at [591, 395] on li "An Azure Subscription is required to forward events – a free trial account can …" at bounding box center [636, 408] width 485 height 35
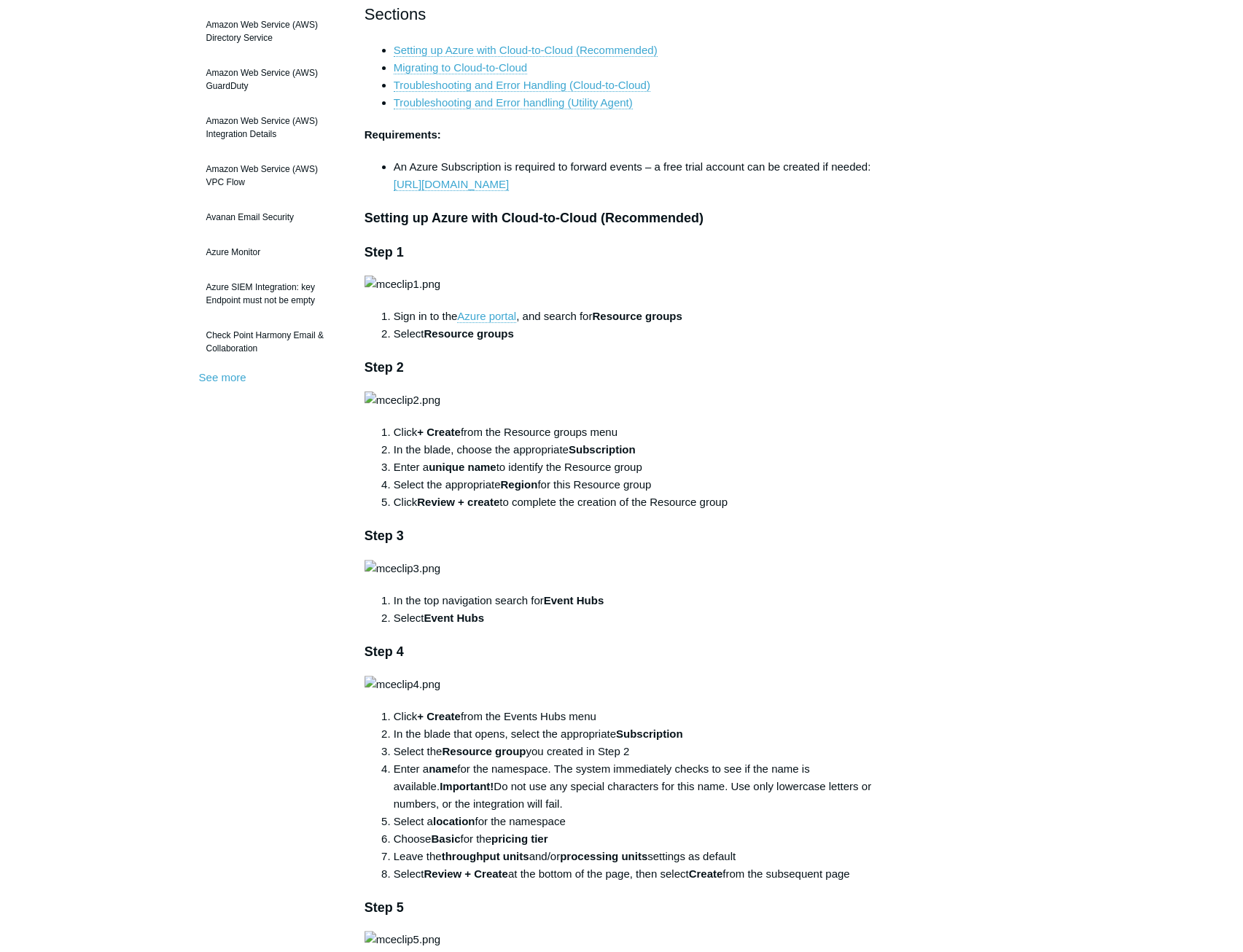
scroll to position [73, 0]
